Goal: Check status

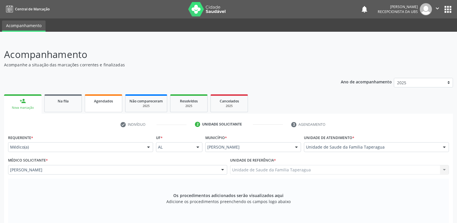
click at [100, 104] on link "Agendados" at bounding box center [103, 103] width 37 height 18
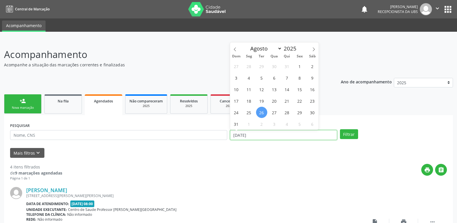
click at [313, 135] on input "[DATE]" at bounding box center [283, 135] width 107 height 10
click at [299, 68] on span "1" at bounding box center [299, 66] width 11 height 11
type input "[DATE]"
click at [314, 48] on icon at bounding box center [314, 49] width 4 height 4
select select "8"
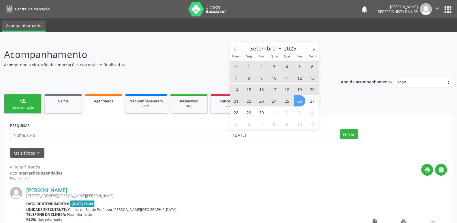
click at [299, 106] on span "26" at bounding box center [299, 100] width 11 height 11
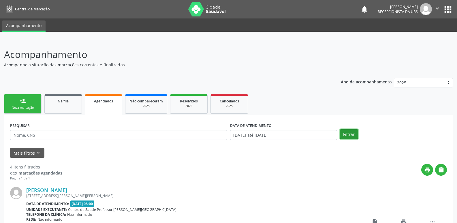
click at [342, 132] on button "Filtrar" at bounding box center [349, 134] width 18 height 10
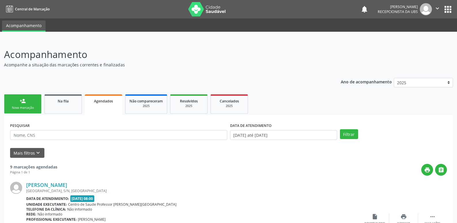
click at [29, 109] on div "Nova marcação" at bounding box center [22, 108] width 29 height 4
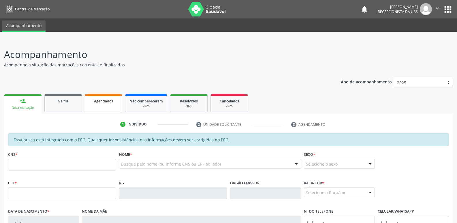
click at [118, 101] on link "Agendados" at bounding box center [103, 103] width 37 height 18
